Goal: Task Accomplishment & Management: Complete application form

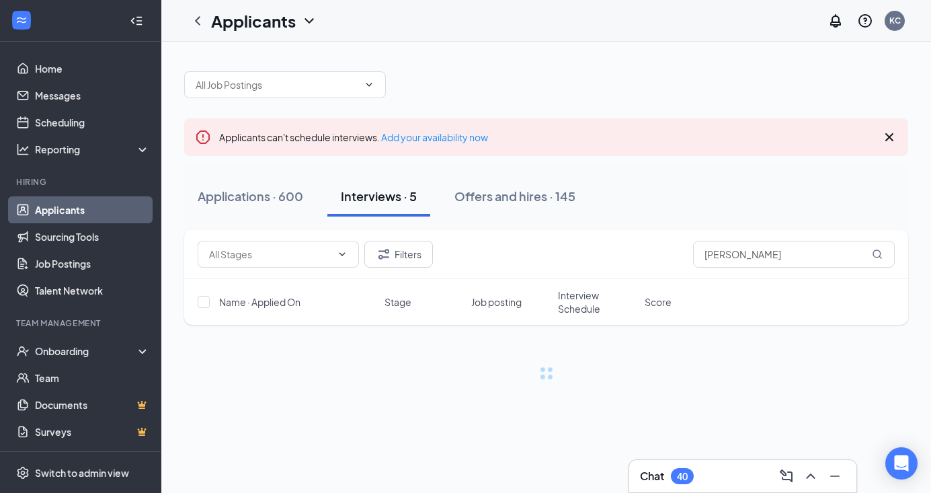
click at [510, 249] on div "Filters [PERSON_NAME]" at bounding box center [546, 254] width 697 height 27
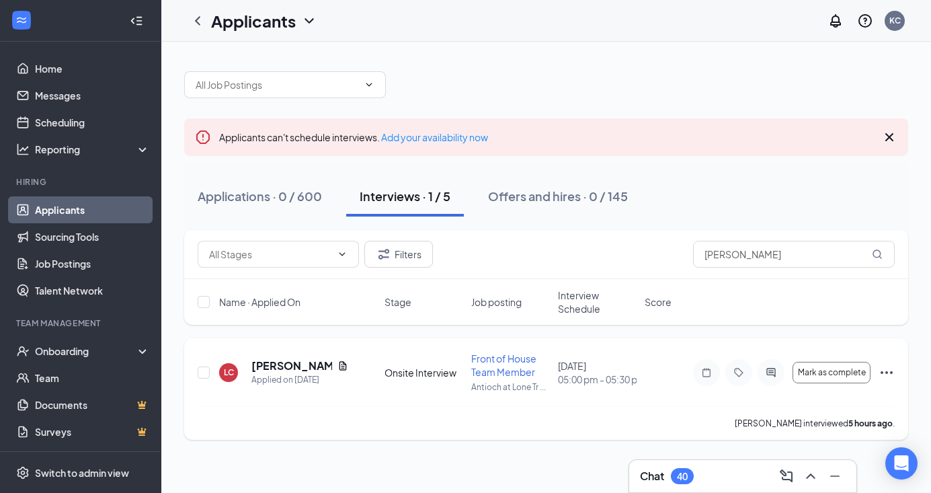
click at [344, 364] on icon "Document" at bounding box center [342, 365] width 7 height 9
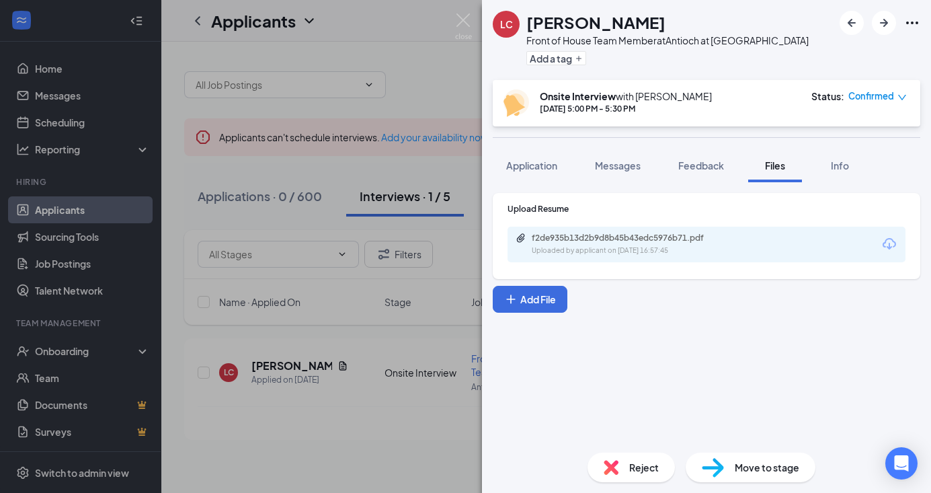
click at [424, 70] on div "[PERSON_NAME] Front of House Team Member at Antioch at [GEOGRAPHIC_DATA] Add a …" at bounding box center [465, 246] width 931 height 493
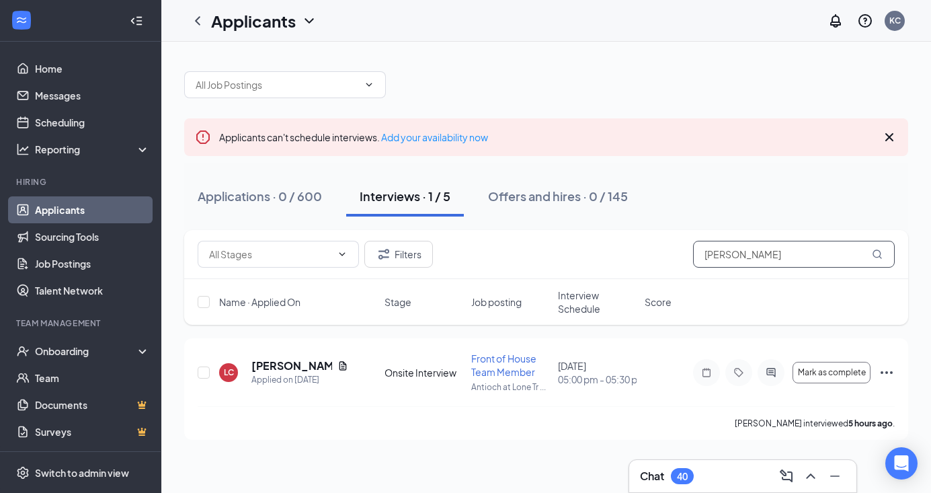
click at [815, 260] on input "[PERSON_NAME]" at bounding box center [794, 254] width 202 height 27
type input "l"
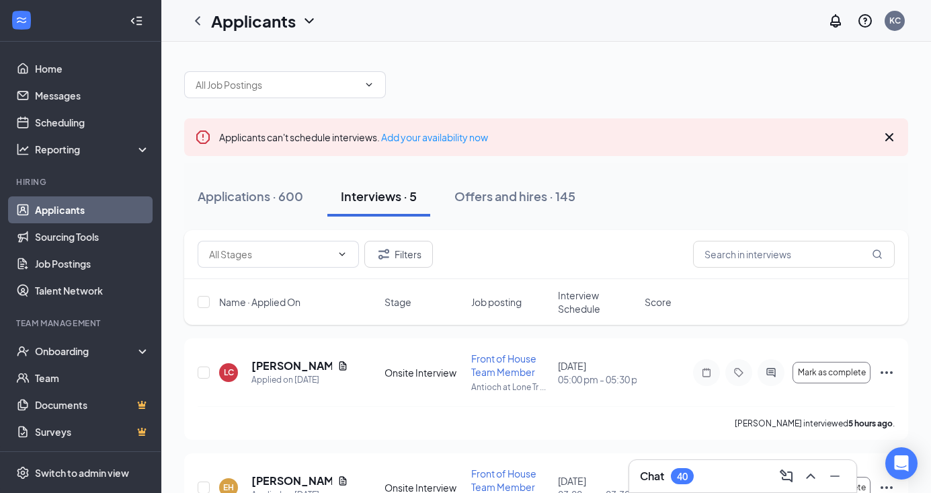
click at [889, 134] on icon "Cross" at bounding box center [889, 137] width 16 height 16
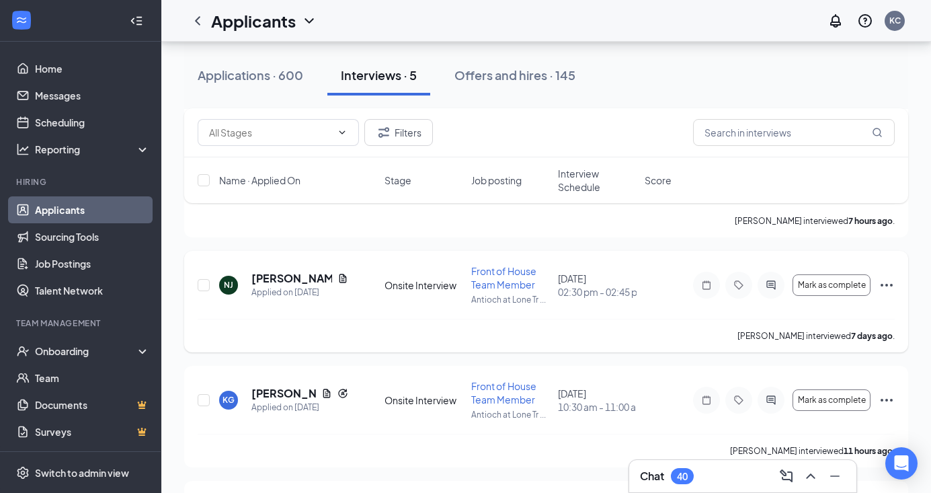
scroll to position [251, 0]
click at [337, 276] on icon "Document" at bounding box center [342, 279] width 11 height 11
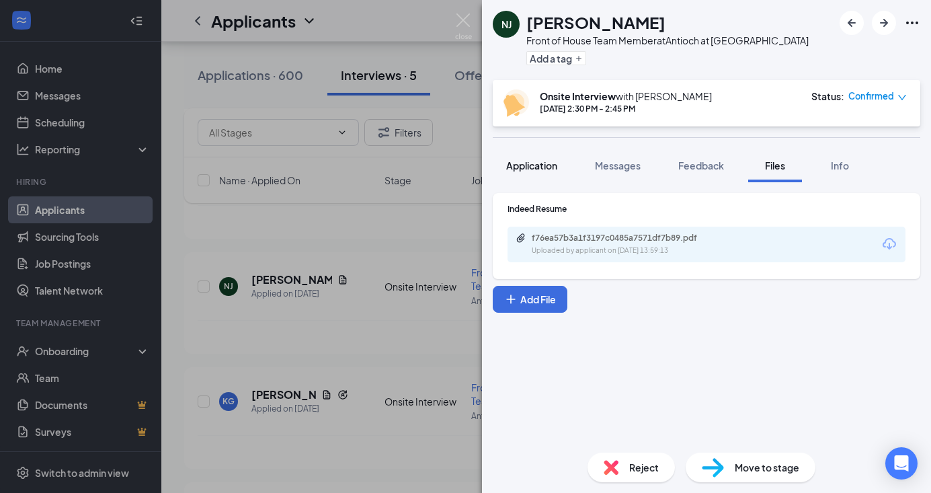
click at [543, 158] on button "Application" at bounding box center [532, 166] width 78 height 34
